Goal: Task Accomplishment & Management: Complete application form

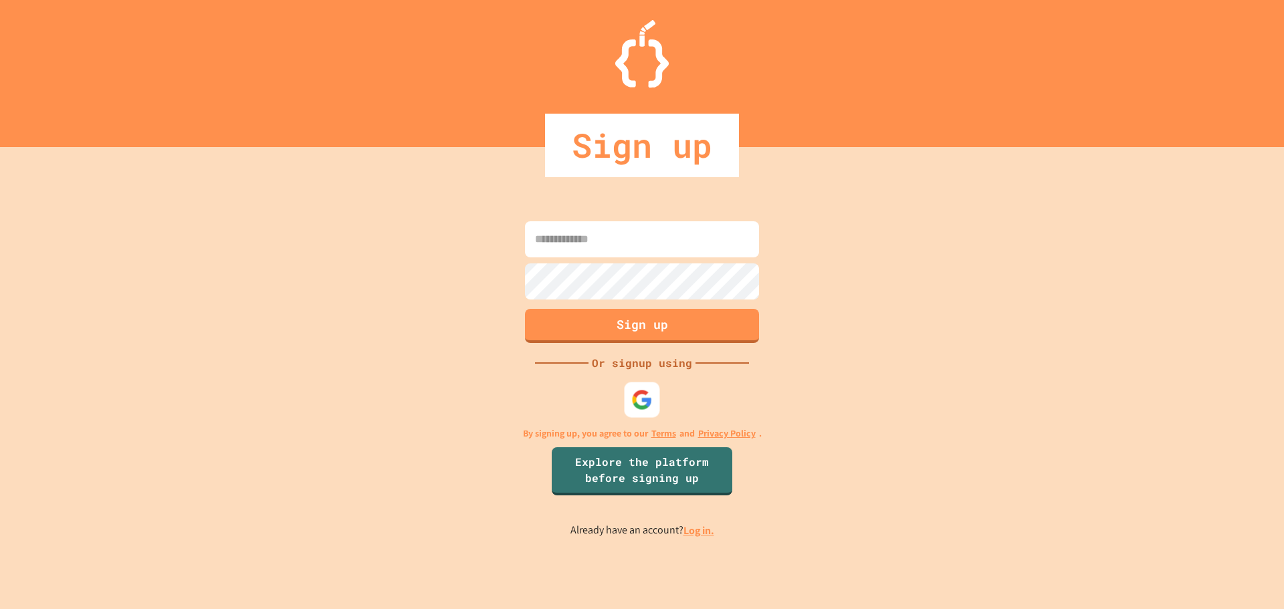
type input "**********"
click at [651, 395] on img at bounding box center [642, 399] width 22 height 22
click at [629, 329] on button "Sign up" at bounding box center [642, 324] width 239 height 35
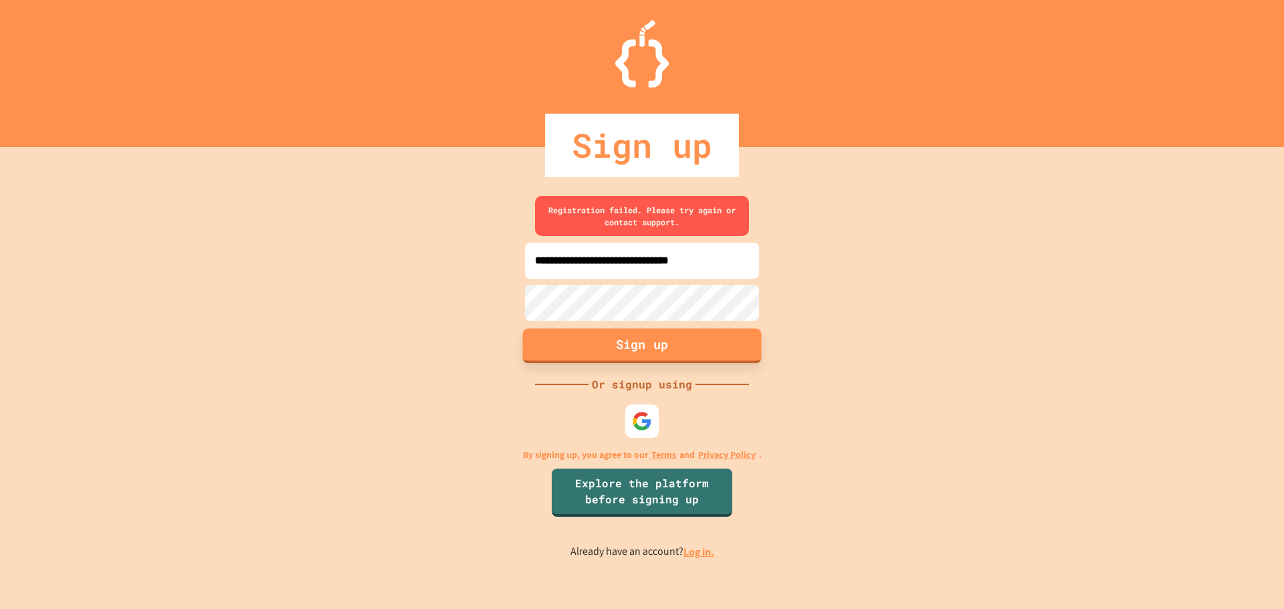
click at [629, 329] on button "Sign up" at bounding box center [642, 345] width 239 height 35
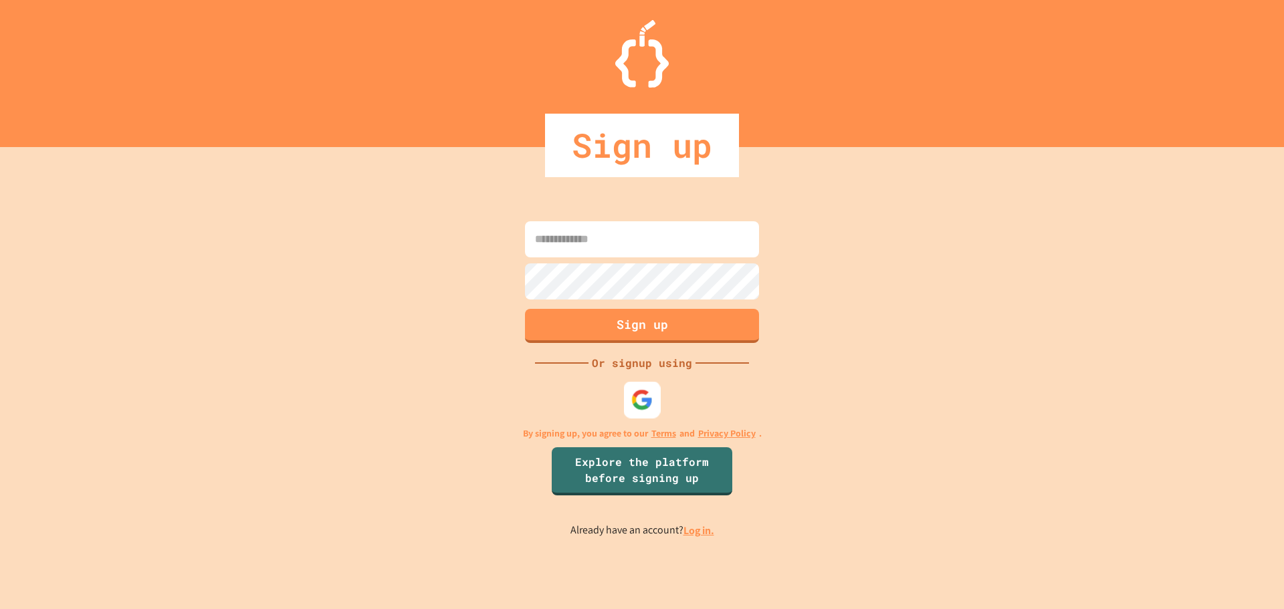
click at [636, 402] on img at bounding box center [642, 399] width 22 height 22
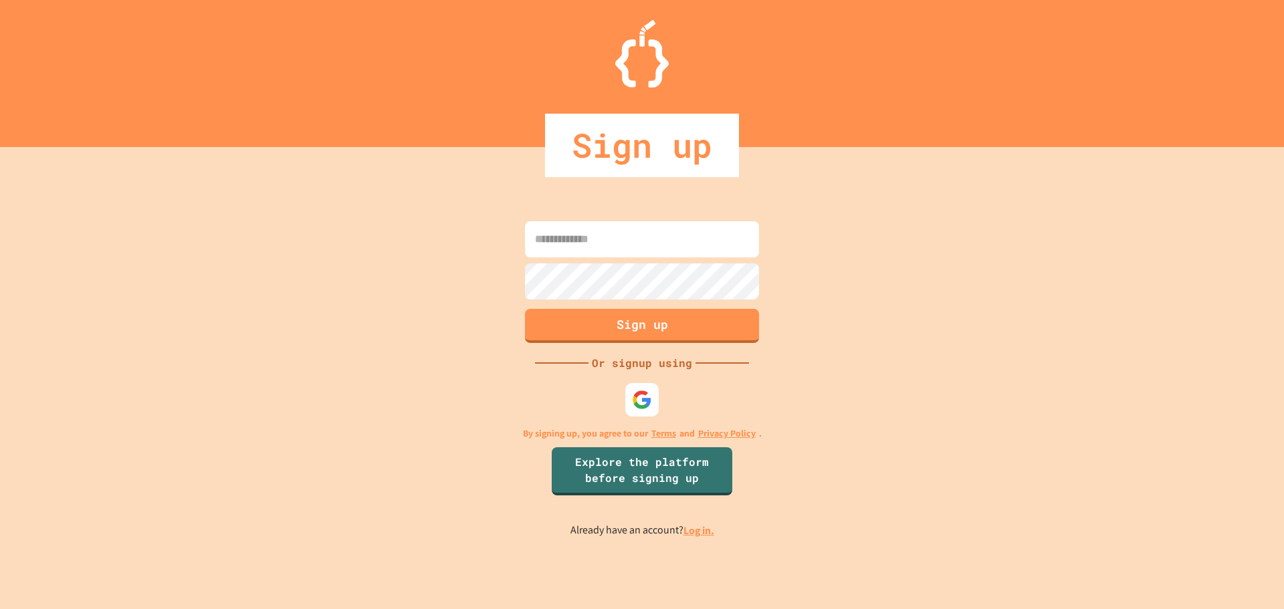
click at [727, 231] on input at bounding box center [642, 239] width 234 height 36
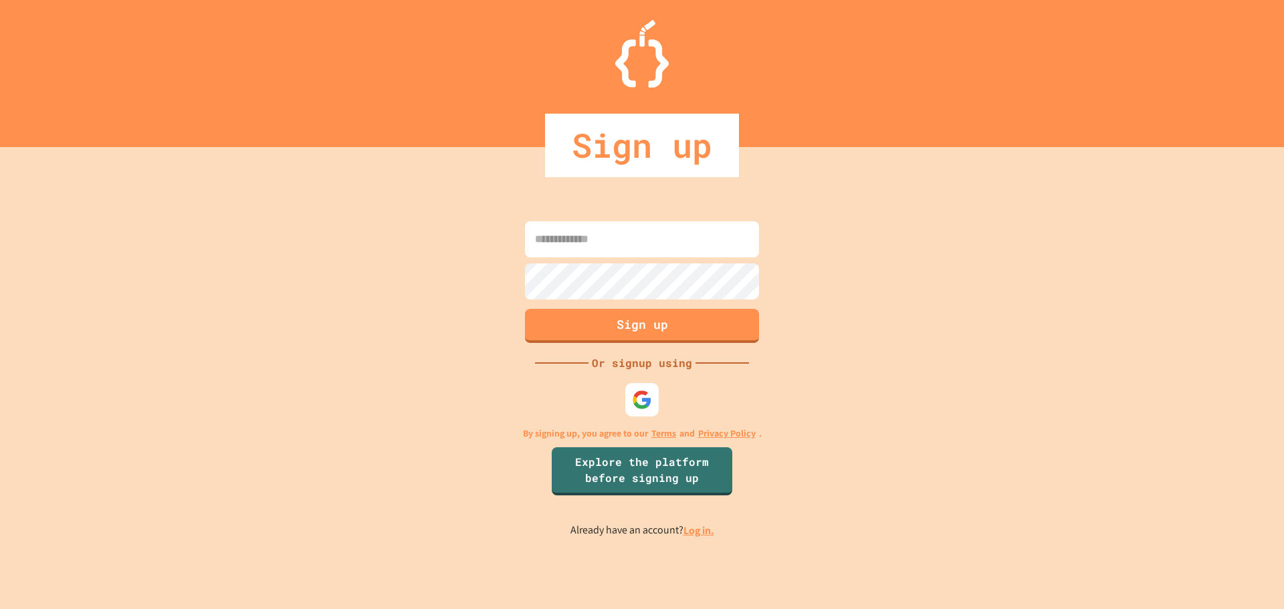
click at [727, 231] on input at bounding box center [642, 239] width 234 height 36
